Goal: Task Accomplishment & Management: Manage account settings

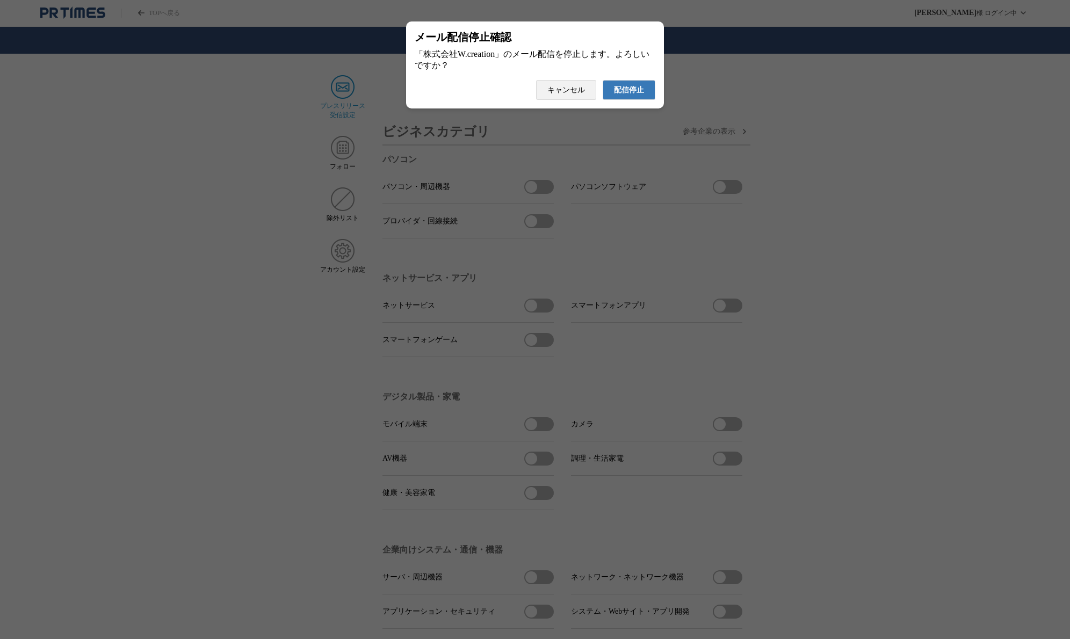
click at [635, 95] on span "配信停止" at bounding box center [629, 90] width 30 height 10
click at [623, 93] on span "配信停止" at bounding box center [629, 90] width 30 height 10
click at [631, 95] on span "配信停止" at bounding box center [629, 90] width 30 height 10
